Goal: Check status

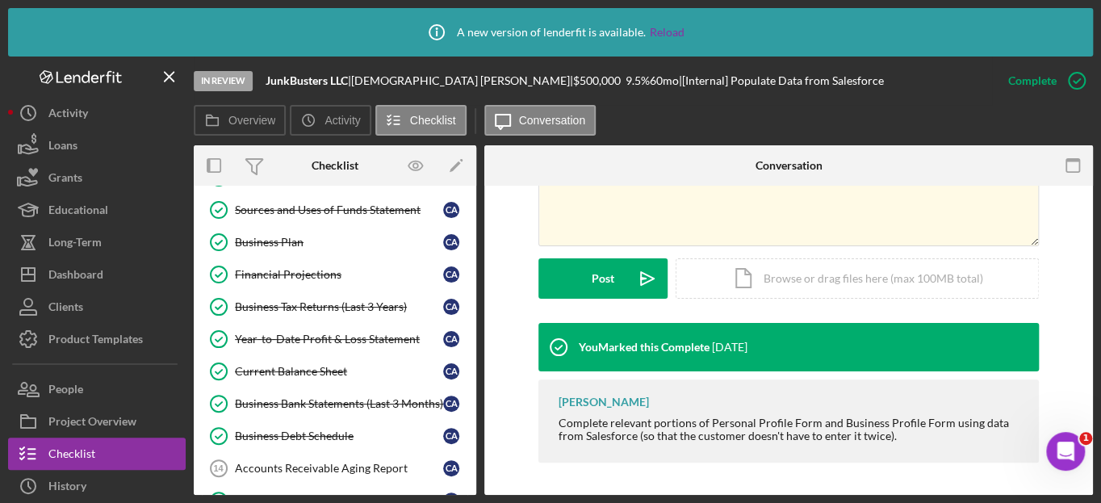
scroll to position [366, 0]
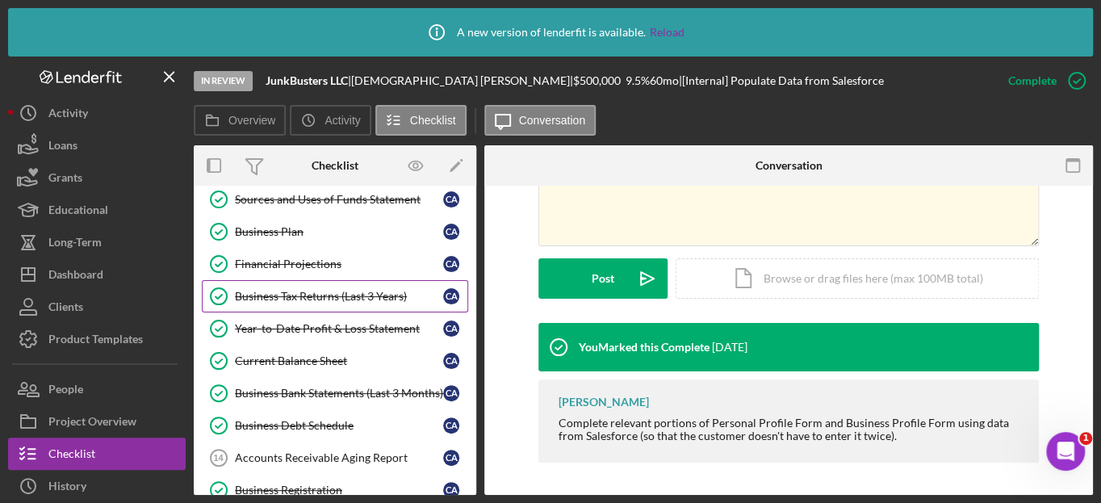
click at [338, 299] on div "Business Tax Returns (Last 3 Years)" at bounding box center [339, 296] width 208 height 13
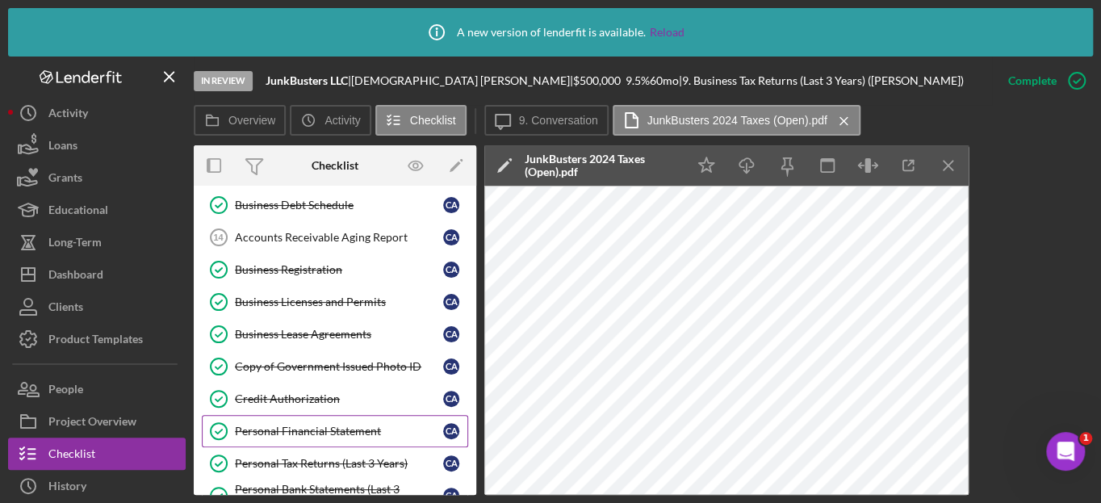
scroll to position [733, 0]
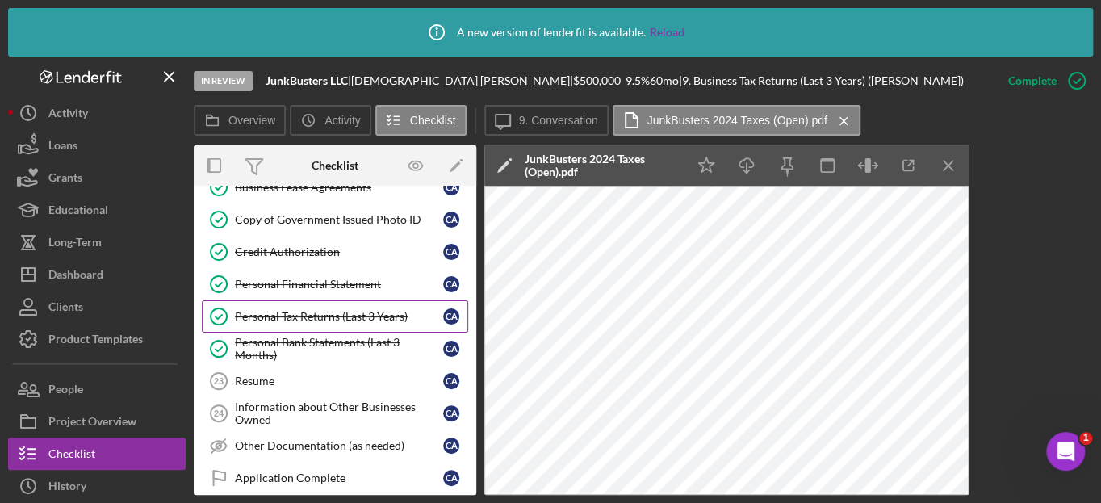
click at [340, 310] on div "Personal Tax Returns (Last 3 Years)" at bounding box center [339, 316] width 208 height 13
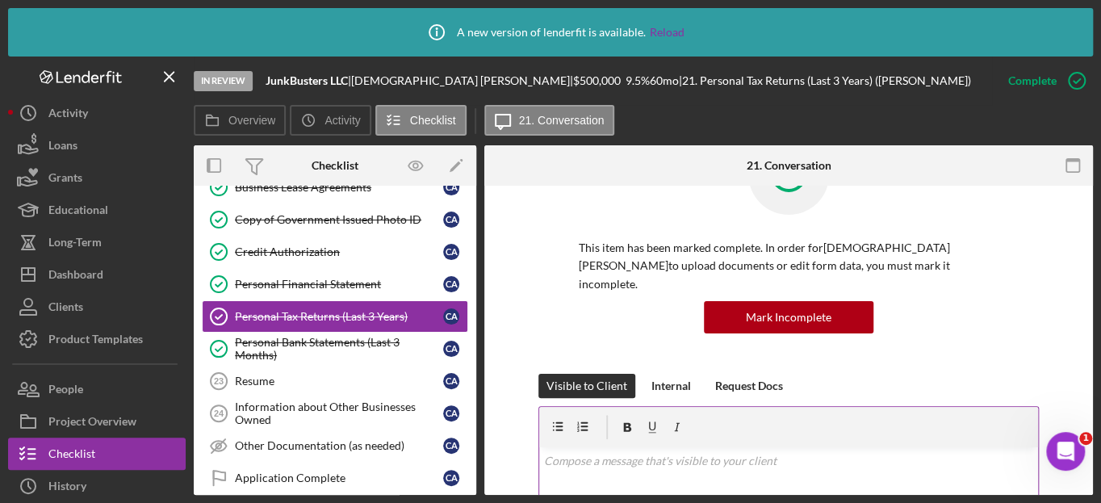
scroll to position [219, 0]
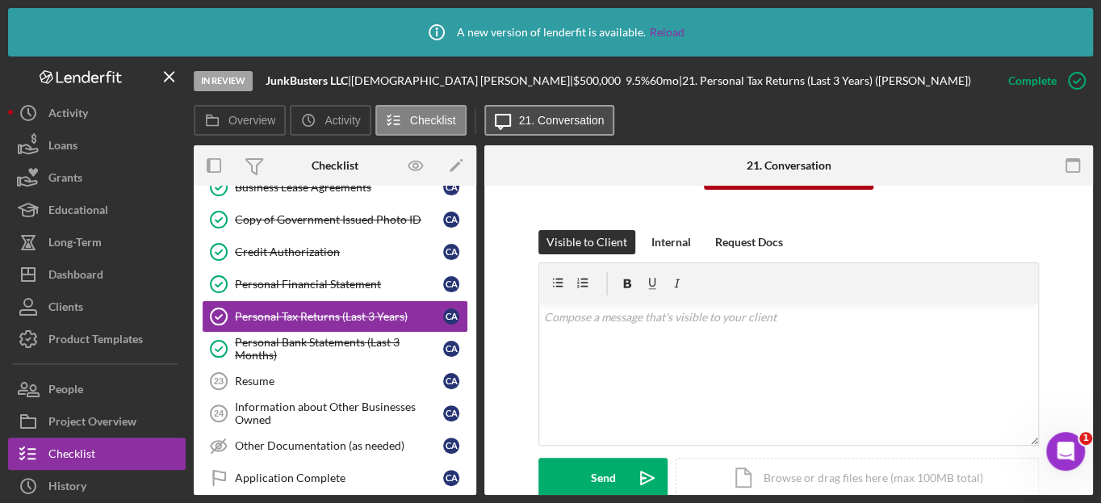
click at [515, 119] on icon "Icon/Message" at bounding box center [502, 120] width 40 height 40
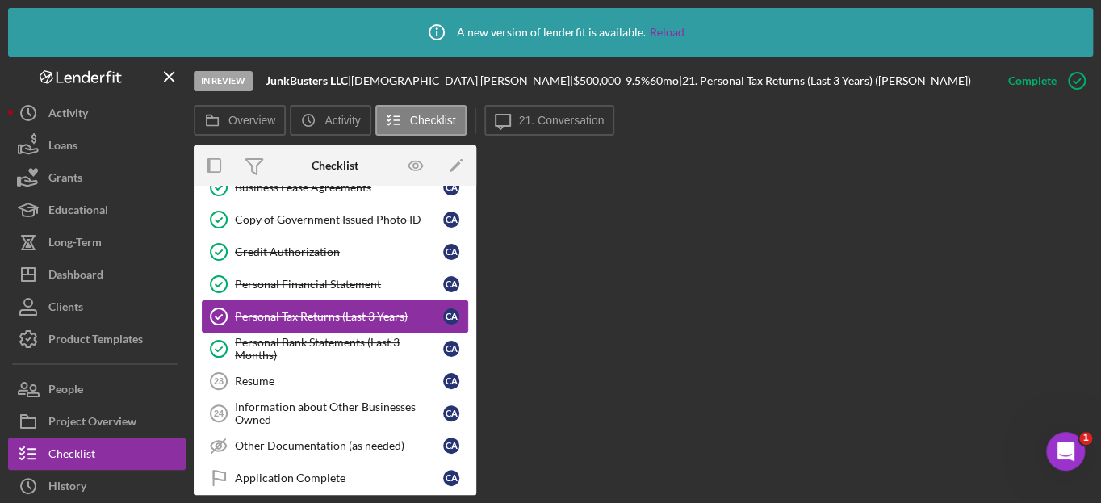
click at [384, 312] on div "Personal Tax Returns (Last 3 Years)" at bounding box center [339, 316] width 208 height 13
click at [373, 310] on div "Personal Tax Returns (Last 3 Years)" at bounding box center [339, 316] width 208 height 13
click at [370, 273] on link "Personal Financial Statement Personal Financial Statement C A" at bounding box center [335, 284] width 266 height 32
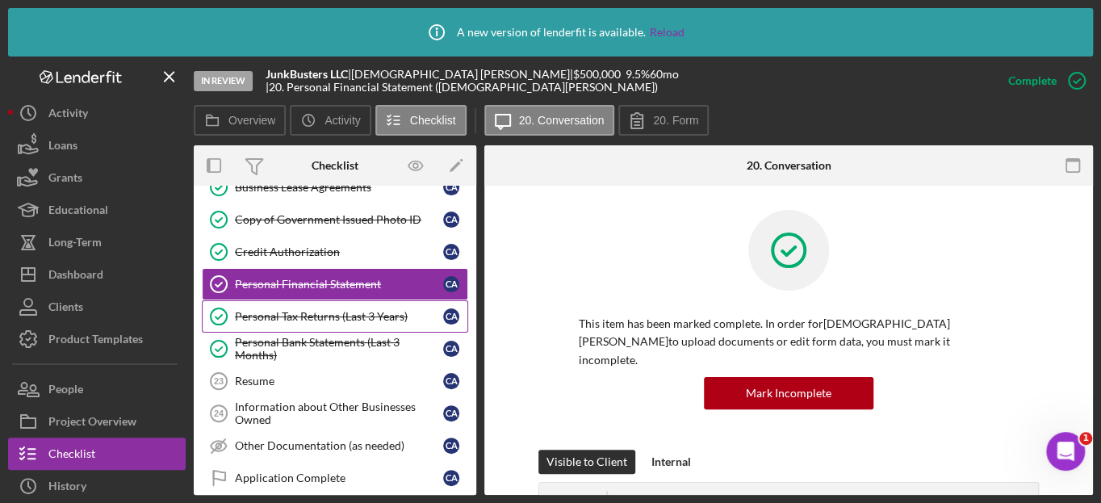
click at [366, 302] on link "Personal Tax Returns (Last 3 Years) Personal Tax Returns (Last 3 Years) C A" at bounding box center [335, 316] width 266 height 32
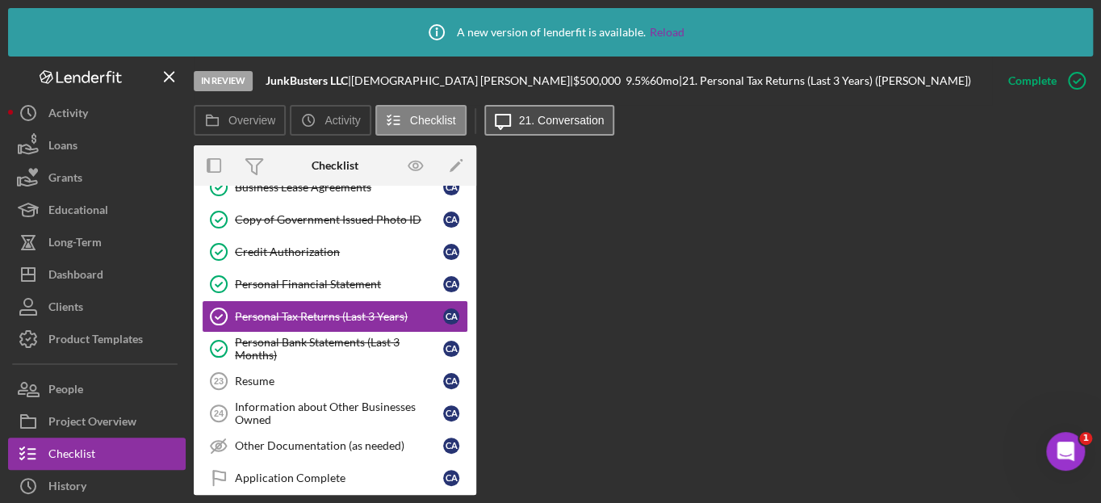
click at [524, 125] on label "21. Conversation" at bounding box center [562, 120] width 86 height 13
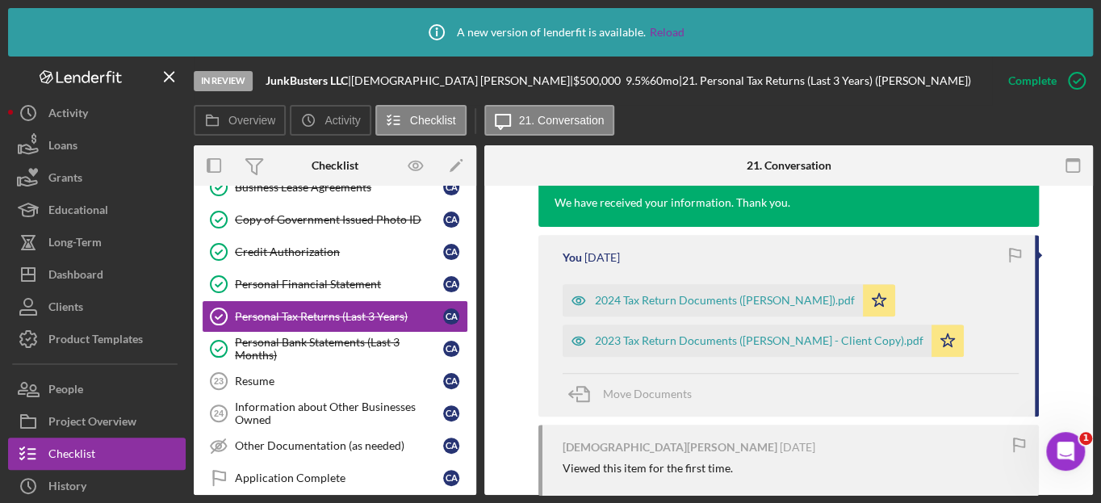
scroll to position [617, 0]
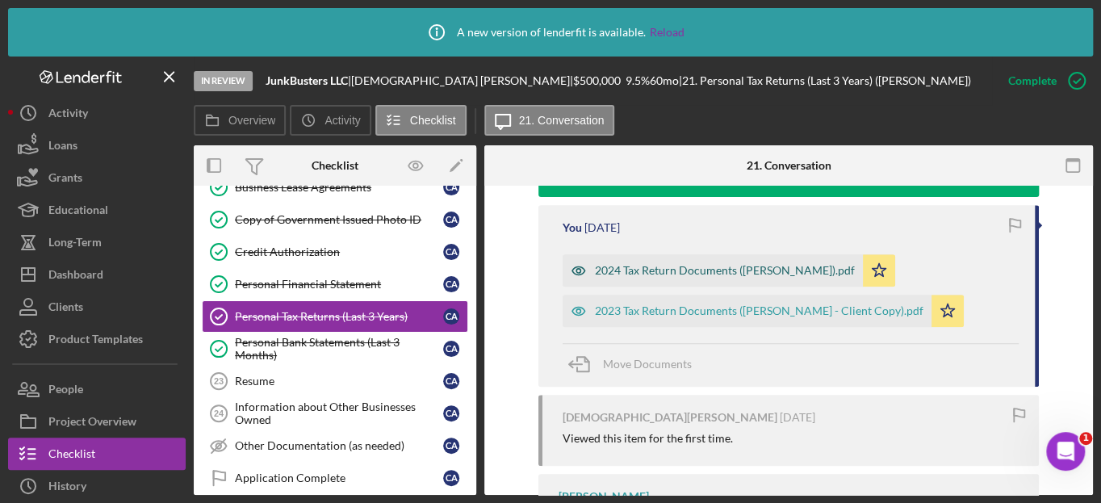
click at [662, 264] on div "2024 Tax Return Documents ([PERSON_NAME]).pdf" at bounding box center [725, 270] width 260 height 13
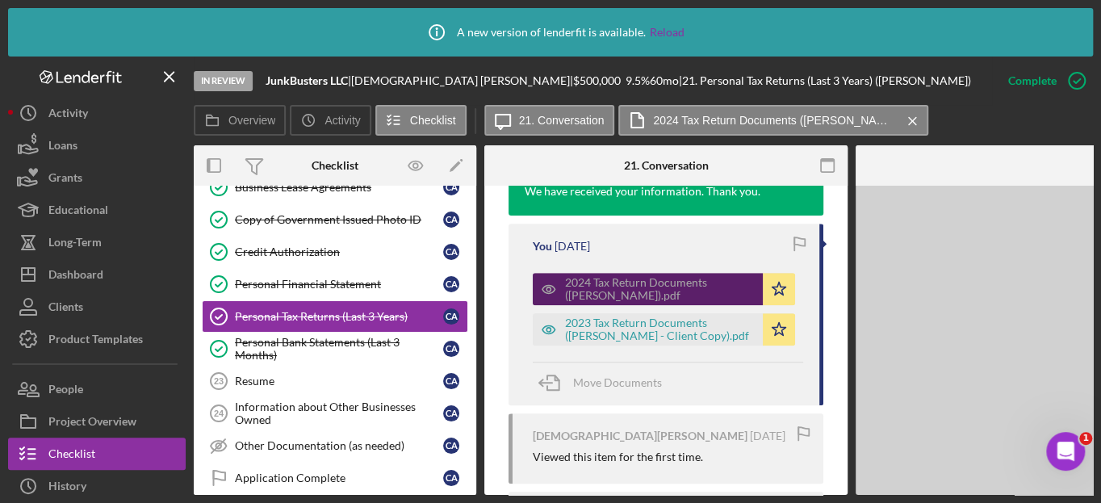
scroll to position [636, 0]
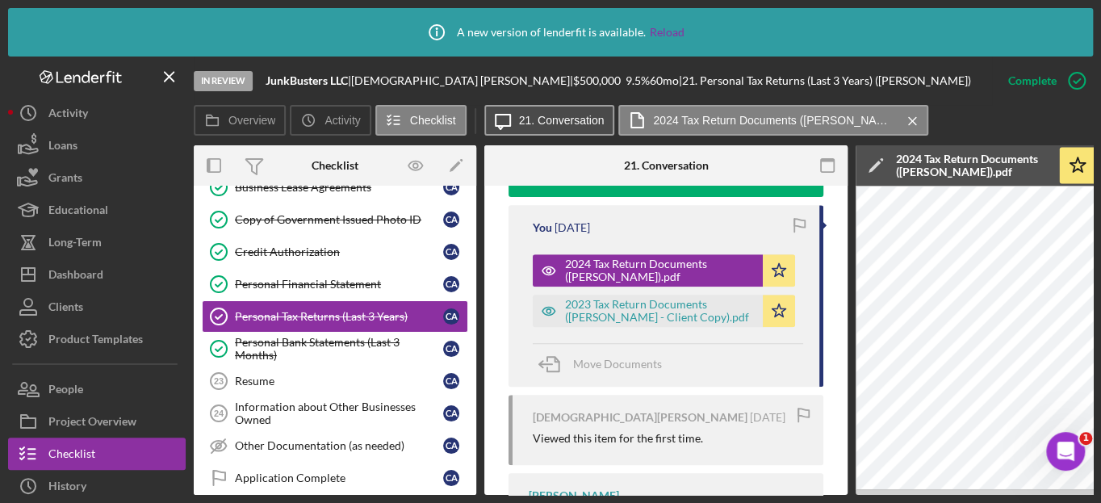
click at [557, 127] on button "Icon/Message 21. Conversation" at bounding box center [549, 120] width 131 height 31
